Goal: Task Accomplishment & Management: Complete application form

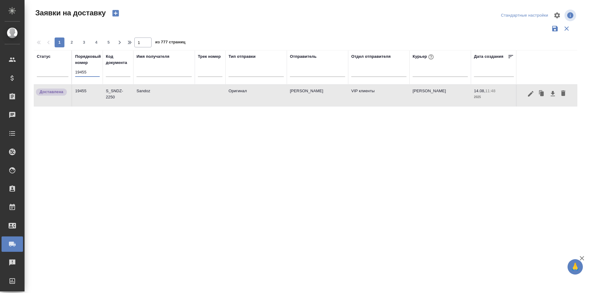
click at [93, 66] on div "Порядковый номер 19455" at bounding box center [87, 67] width 25 height 28
drag, startPoint x: 95, startPoint y: 72, endPoint x: 73, endPoint y: 73, distance: 22.1
click at [73, 73] on th "Порядковый номер 19455" at bounding box center [87, 67] width 31 height 34
paste input "64"
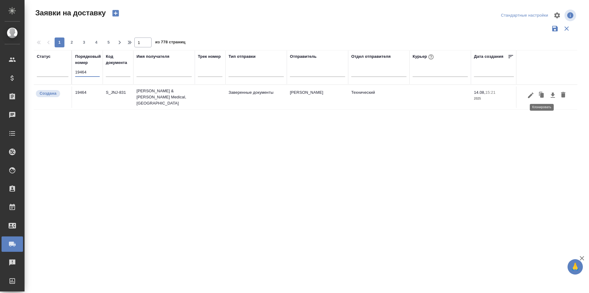
type input "19464"
click at [533, 92] on icon "button" at bounding box center [531, 95] width 6 height 6
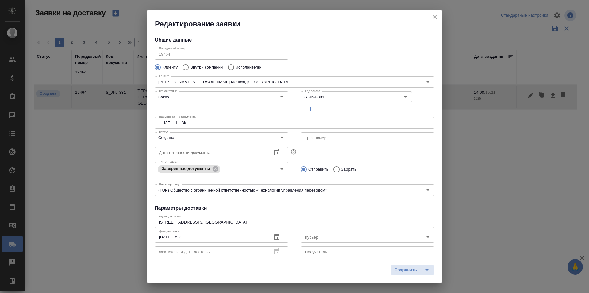
type input "[PERSON_NAME]"
type input "[PHONE_NUMBER]"
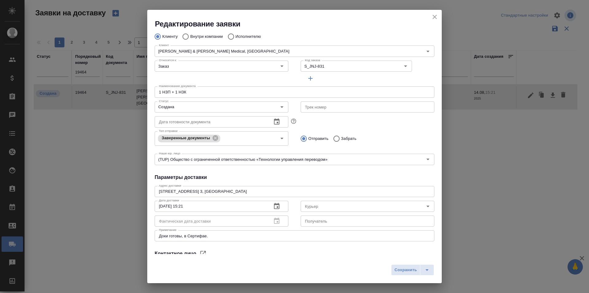
type input "[PERSON_NAME]"
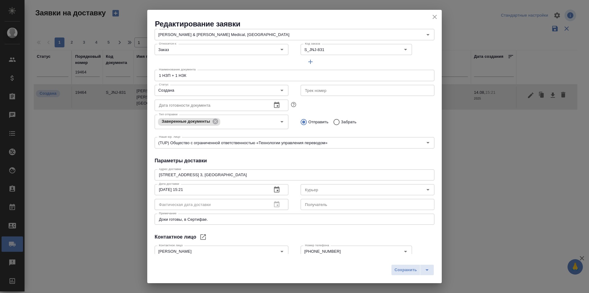
scroll to position [61, 0]
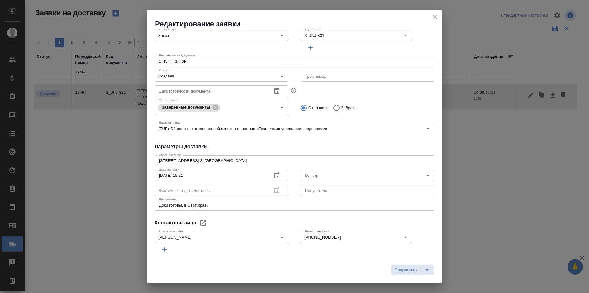
click at [365, 263] on div "Сохранить" at bounding box center [294, 272] width 295 height 22
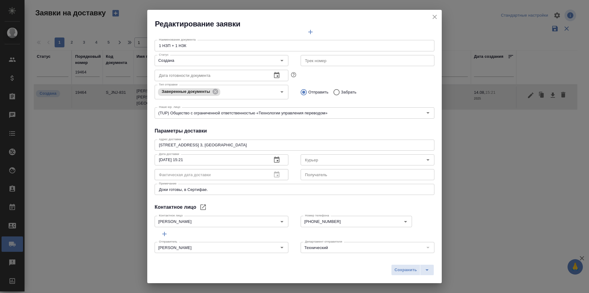
scroll to position [83, 0]
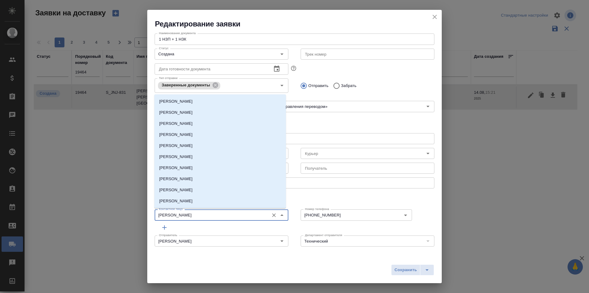
drag, startPoint x: 194, startPoint y: 213, endPoint x: 129, endPoint y: 208, distance: 64.7
click at [129, 208] on div "Редактирование заявки Общие данные Порядковый номер 19464 Порядковый номер Клие…" at bounding box center [294, 146] width 589 height 293
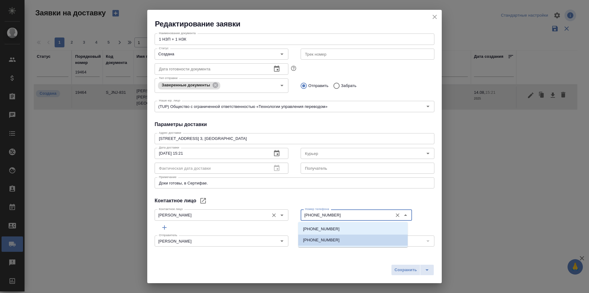
drag, startPoint x: 316, startPoint y: 214, endPoint x: 274, endPoint y: 214, distance: 42.4
click at [274, 214] on div "Контактное лицо [PERSON_NAME] лицо Номер телефона [PHONE_NUMBER] Номер телефона" at bounding box center [295, 213] width 292 height 27
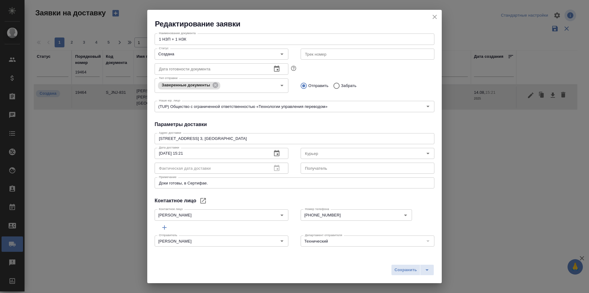
click at [355, 201] on div "Номер телефона [PHONE_NUMBER] Номер телефона" at bounding box center [368, 213] width 146 height 27
drag, startPoint x: 242, startPoint y: 139, endPoint x: 107, endPoint y: 134, distance: 135.1
click at [107, 134] on div "Редактирование заявки Общие данные Порядковый номер 19464 Порядковый номер Клие…" at bounding box center [294, 146] width 589 height 293
click at [388, 84] on div "Отправить Забрать" at bounding box center [368, 85] width 134 height 13
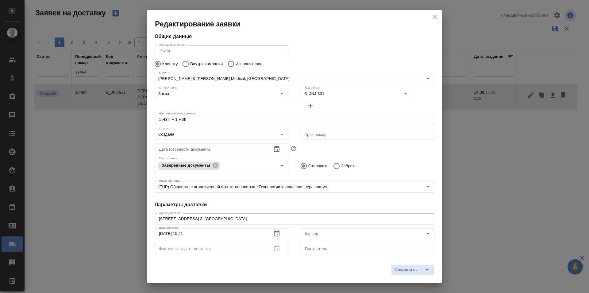
scroll to position [0, 0]
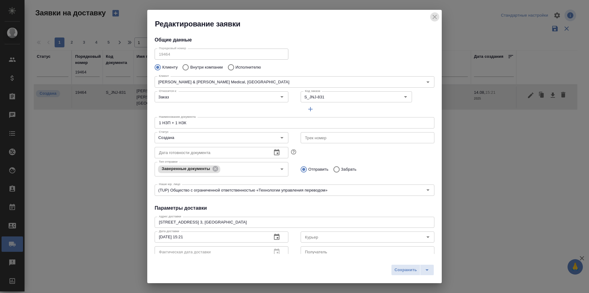
click at [437, 18] on icon "close" at bounding box center [434, 16] width 7 height 7
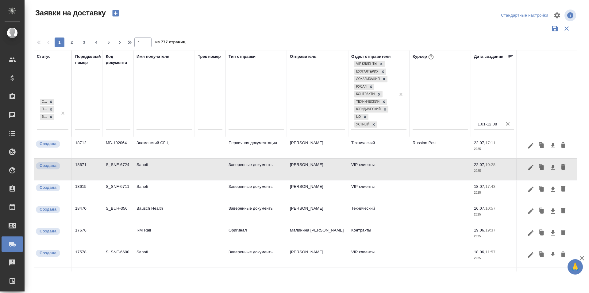
scroll to position [184, 0]
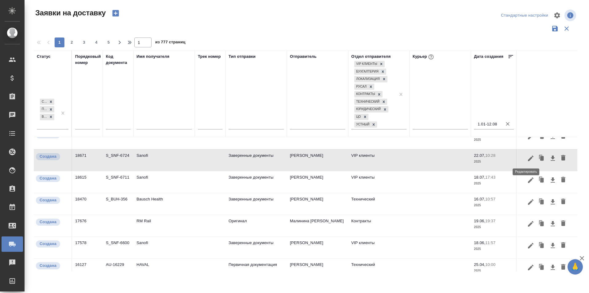
click at [527, 161] on icon "button" at bounding box center [530, 157] width 7 height 7
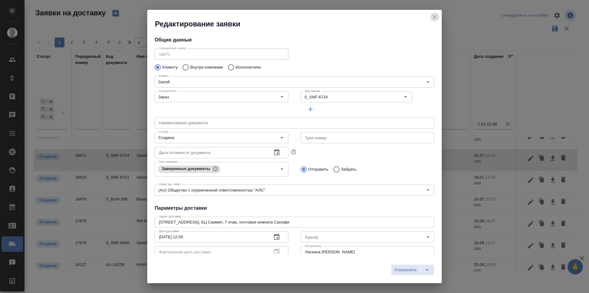
click at [436, 19] on icon "close" at bounding box center [434, 16] width 7 height 7
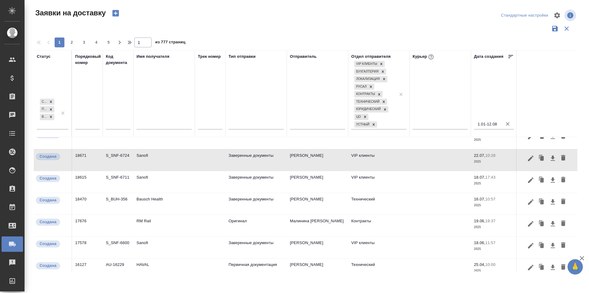
click at [527, 178] on icon "button" at bounding box center [530, 179] width 7 height 7
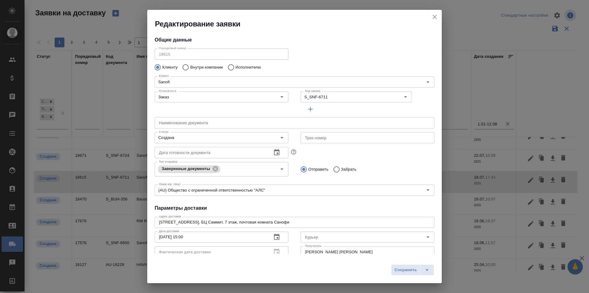
click at [429, 17] on div "Редактирование заявки" at bounding box center [294, 19] width 295 height 19
click at [432, 17] on icon "close" at bounding box center [434, 16] width 7 height 7
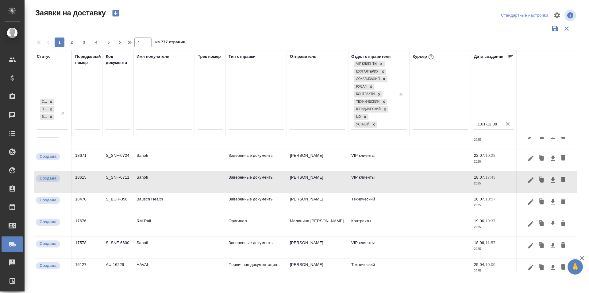
click at [527, 204] on icon "button" at bounding box center [530, 201] width 7 height 7
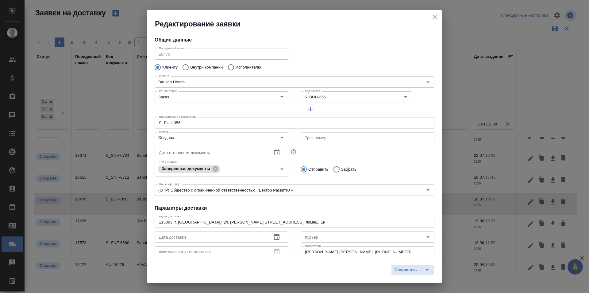
type input "Самойлова Александра"
type input "+7 985 104 5173"
click at [429, 17] on div "Редактирование заявки" at bounding box center [294, 19] width 295 height 19
click at [434, 17] on icon "close" at bounding box center [435, 17] width 4 height 4
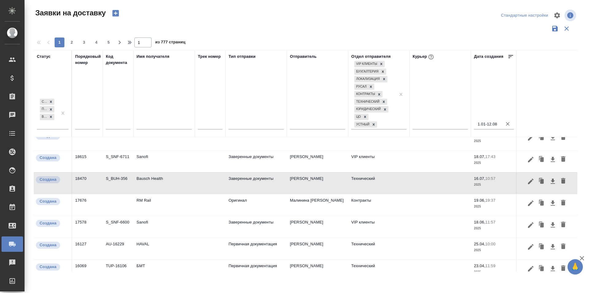
scroll to position [215, 0]
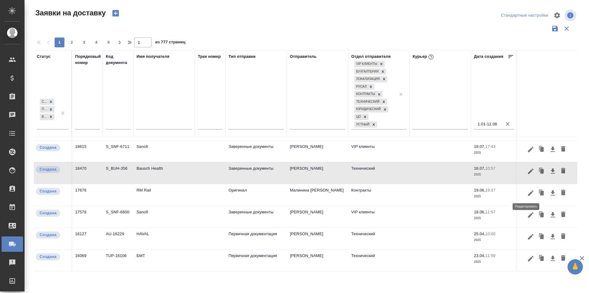
click at [528, 194] on icon "button" at bounding box center [530, 192] width 7 height 7
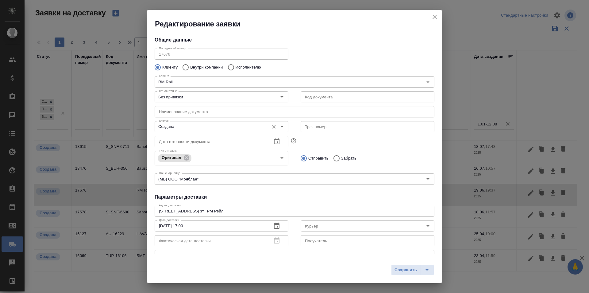
type input "Солдатова Нина"
type input "+7 (916) 369 22 41"
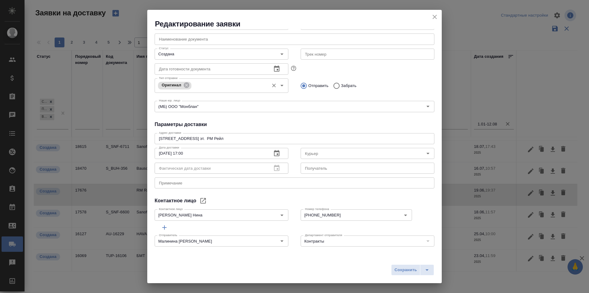
scroll to position [11, 0]
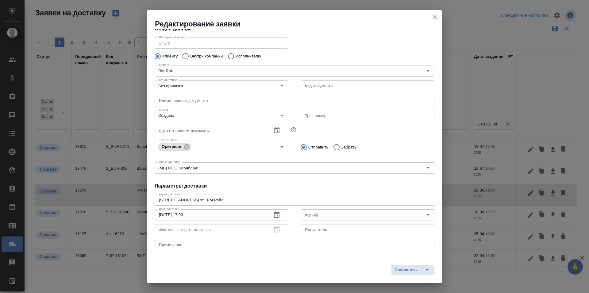
click at [437, 18] on icon "close" at bounding box center [434, 16] width 7 height 7
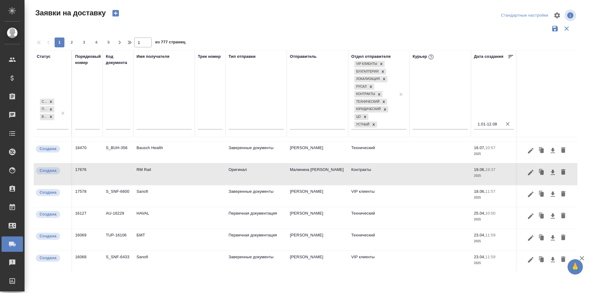
scroll to position [246, 0]
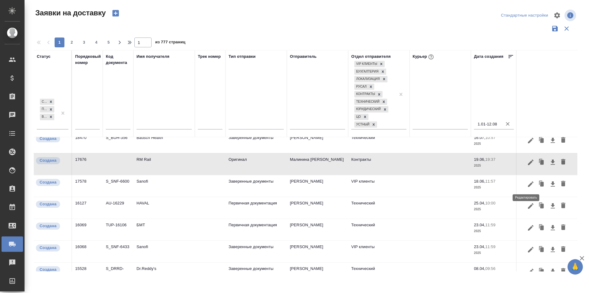
click at [527, 186] on icon "button" at bounding box center [530, 183] width 7 height 7
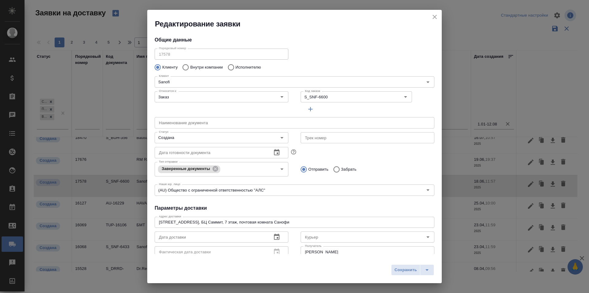
type input "Romanyuk Anastasiya"
click at [434, 17] on icon "close" at bounding box center [434, 16] width 7 height 7
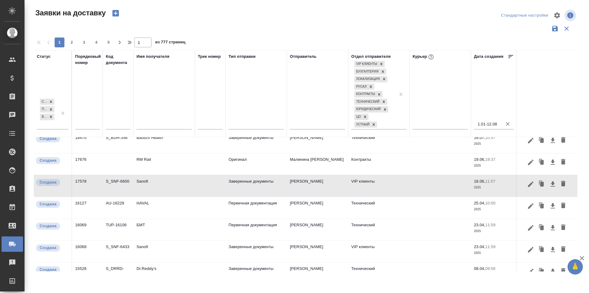
click at [528, 208] on icon "button" at bounding box center [531, 206] width 6 height 6
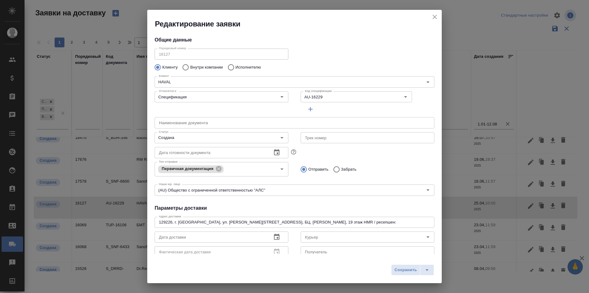
type input "- Елизавета (ресепшн)"
type input "+79362824008"
click at [432, 16] on icon "close" at bounding box center [434, 16] width 7 height 7
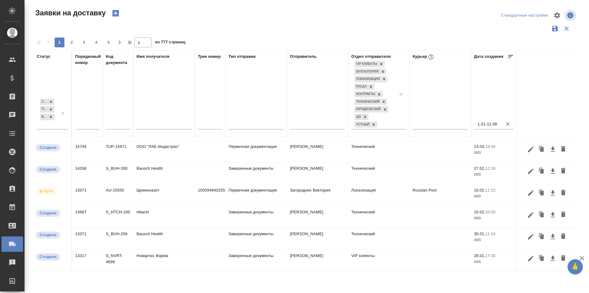
scroll to position [416, 0]
click at [528, 255] on icon "button" at bounding box center [531, 258] width 6 height 6
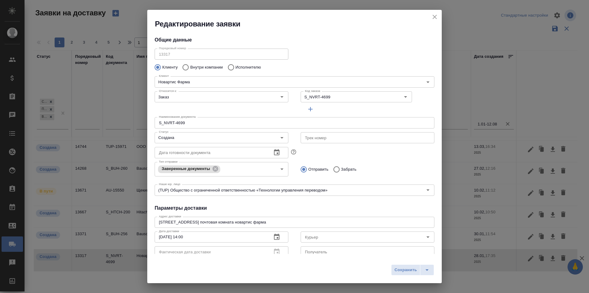
type input "Кучеренко Александра"
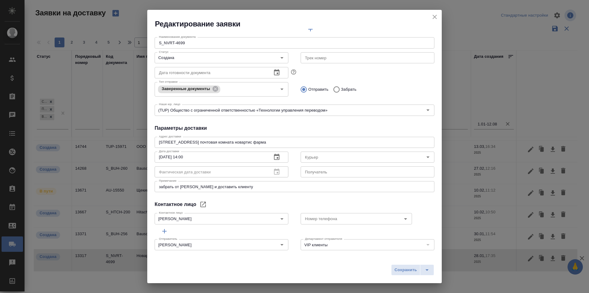
scroll to position [83, 0]
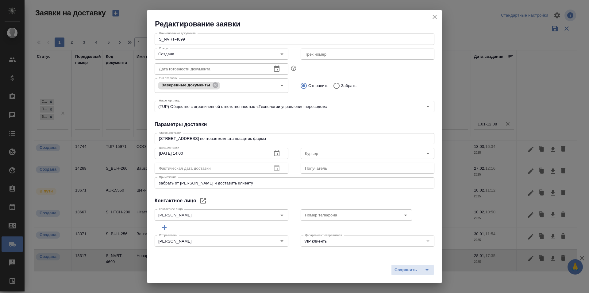
click at [438, 15] on icon "close" at bounding box center [434, 16] width 7 height 7
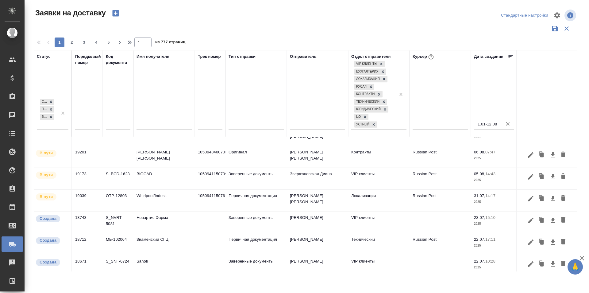
scroll to position [78, 0]
click at [528, 221] on icon "button" at bounding box center [531, 221] width 6 height 6
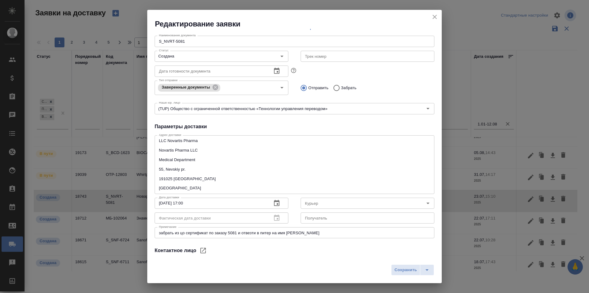
scroll to position [92, 0]
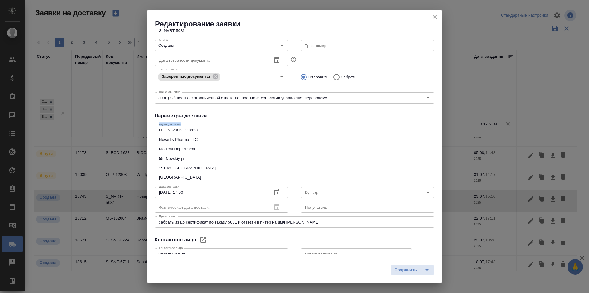
drag, startPoint x: 212, startPoint y: 125, endPoint x: 144, endPoint y: 125, distance: 68.1
click at [144, 125] on div "Редактирование заявки Общие данные Порядковый номер 18743 Порядковый номер Клие…" at bounding box center [294, 146] width 589 height 293
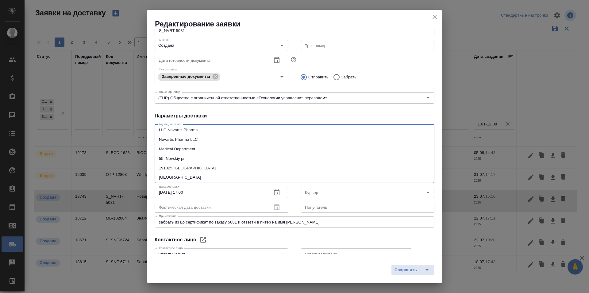
click at [175, 129] on textarea "LLC Novartis Pharma Novartis Pharma LLC Medical Department 55, Nevskiy pr. 1910…" at bounding box center [294, 153] width 271 height 52
click at [197, 167] on textarea "LLC Novartis Pharma Novartis Pharma LLC Medical Department 55, Nevskiy pr. 1910…" at bounding box center [294, 153] width 271 height 52
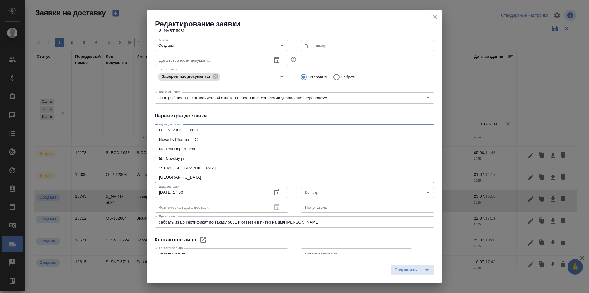
click at [173, 159] on textarea "LLC Novartis Pharma Novartis Pharma LLC Medical Department 55, Nevskiy pr. 1910…" at bounding box center [294, 153] width 271 height 52
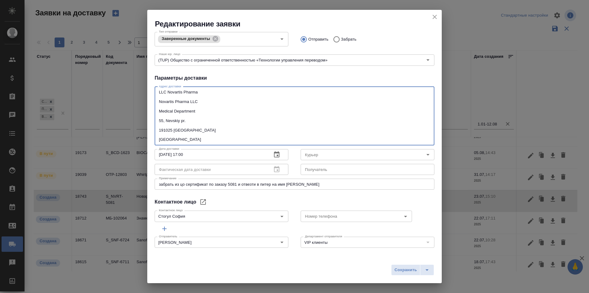
scroll to position [131, 0]
drag, startPoint x: 206, startPoint y: 129, endPoint x: 154, endPoint y: 118, distance: 52.7
click at [154, 118] on div "Общие данные Порядковый номер 18743 Порядковый номер Клиенту Внутри компании Ис…" at bounding box center [294, 141] width 295 height 225
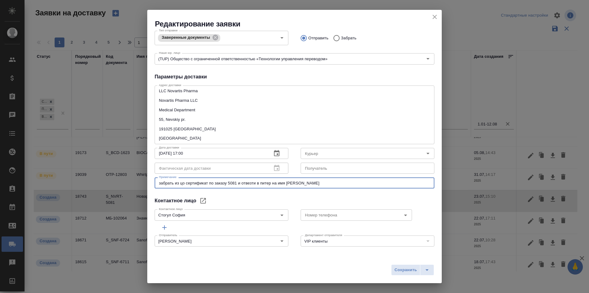
drag, startPoint x: 287, startPoint y: 184, endPoint x: 327, endPoint y: 183, distance: 39.9
click at [327, 183] on textarea "забрать из цо сертификат по заказу 5081 и отвезти в питер на имя Стогул Софья" at bounding box center [294, 182] width 271 height 5
click at [270, 201] on div "Контактное лицо Стогул София Контактное лицо" at bounding box center [222, 213] width 146 height 27
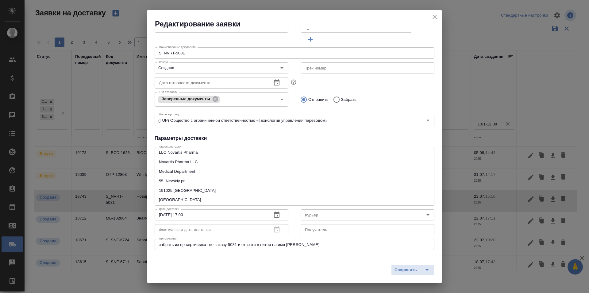
scroll to position [100, 0]
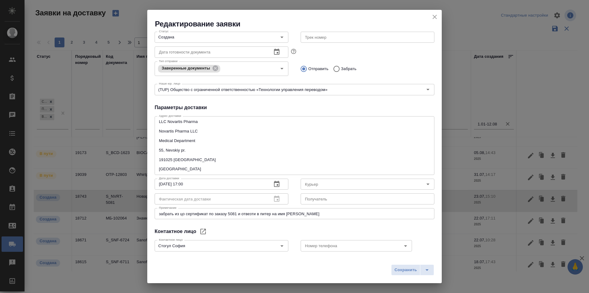
click at [317, 198] on input "text" at bounding box center [368, 198] width 134 height 11
paste input "+7 911 955-53-41"
drag, startPoint x: 314, startPoint y: 214, endPoint x: 288, endPoint y: 213, distance: 26.7
click at [288, 213] on textarea "забрать из цо сертификат по заказу 5081 и отвезти в питер на имя Стогул Софья" at bounding box center [294, 213] width 271 height 5
click at [304, 199] on input "+7 911 955-53-41" at bounding box center [368, 198] width 134 height 11
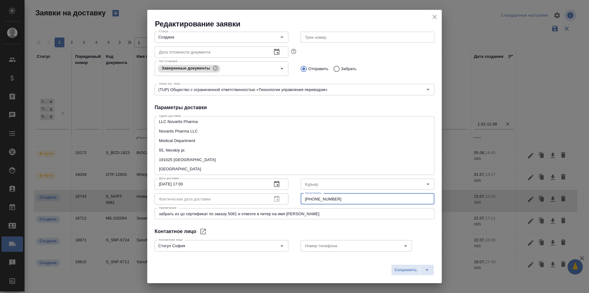
paste input "Стогул Софья"
type input "Стогул Софья, +7 911 955-53-41"
click at [261, 172] on div "LLC Novartis Pharma Novartis Pharma LLC Medical Department 55, Nevskiy pr. 1910…" at bounding box center [295, 145] width 280 height 59
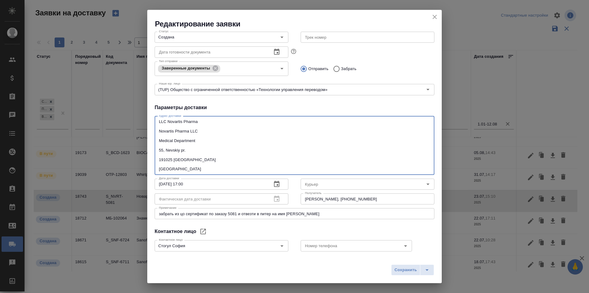
click at [240, 169] on textarea "LLC Novartis Pharma Novartis Pharma LLC Medical Department 55, Nevskiy pr. 1910…" at bounding box center [294, 145] width 271 height 52
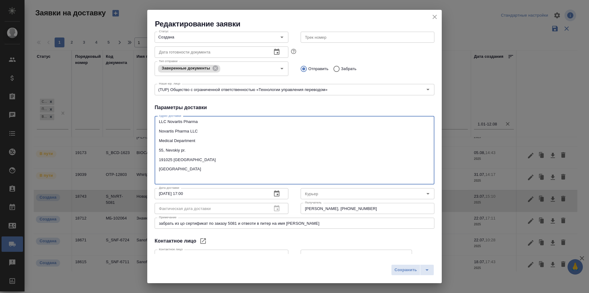
paste textarea "Невский проспект 55, Санкт Петербург, 191025"
type textarea "LLC Novartis Pharma Novartis Pharma LLC Medical Department 55, Nevskiy pr. 1910…"
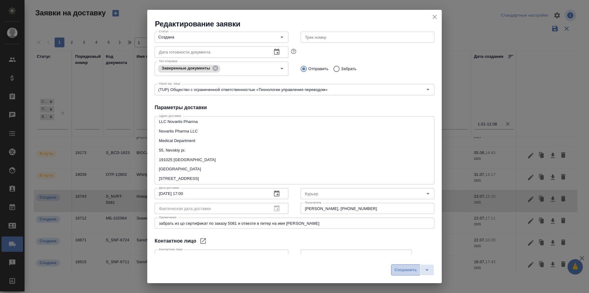
click at [407, 269] on span "Сохранить" at bounding box center [406, 269] width 22 height 7
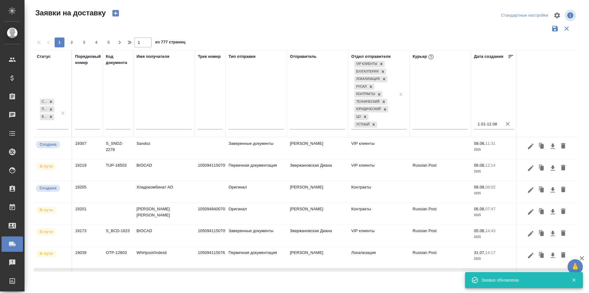
scroll to position [78, 0]
